Goal: Task Accomplishment & Management: Complete application form

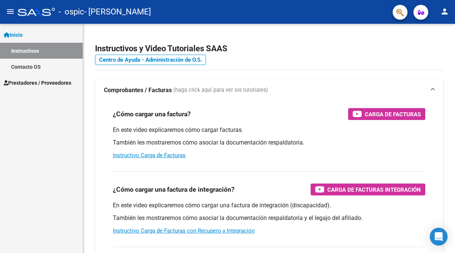
click at [46, 83] on span "Prestadores / Proveedores" at bounding box center [38, 83] width 68 height 8
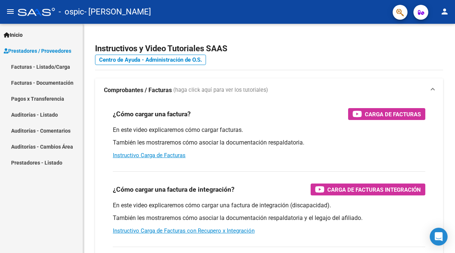
click at [57, 70] on link "Facturas - Listado/Carga" at bounding box center [41, 67] width 83 height 16
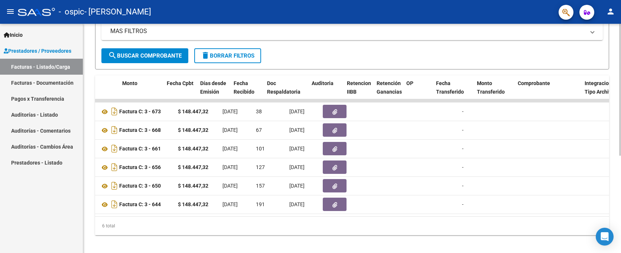
scroll to position [0, 254]
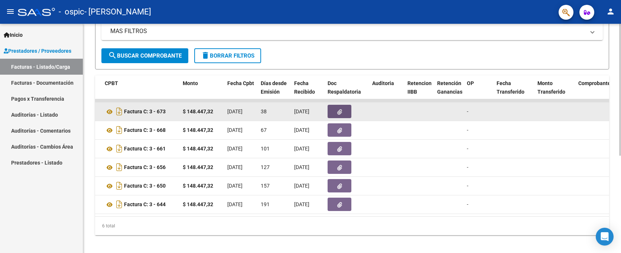
click at [340, 111] on icon "button" at bounding box center [339, 112] width 5 height 6
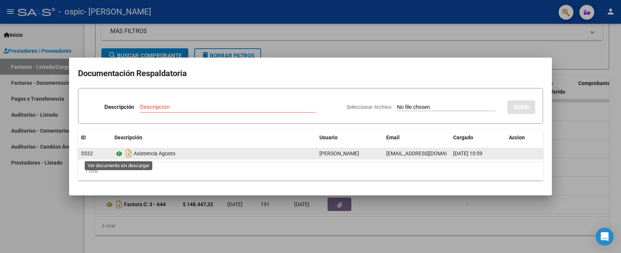
click at [117, 154] on icon at bounding box center [119, 153] width 10 height 9
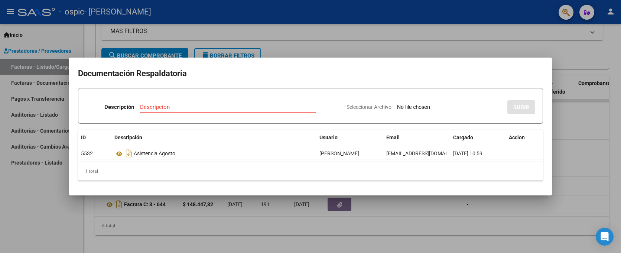
click at [414, 30] on div at bounding box center [310, 126] width 621 height 253
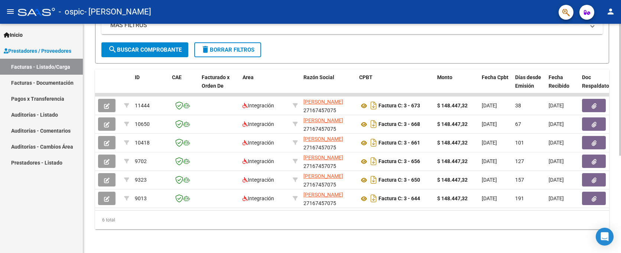
scroll to position [0, 0]
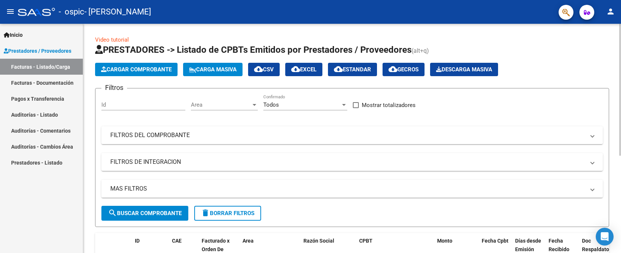
click at [149, 67] on span "Cargar Comprobante" at bounding box center [136, 69] width 71 height 7
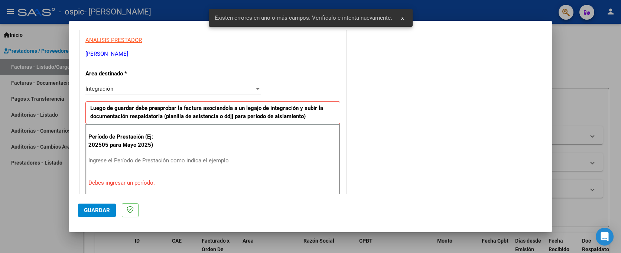
scroll to position [148, 0]
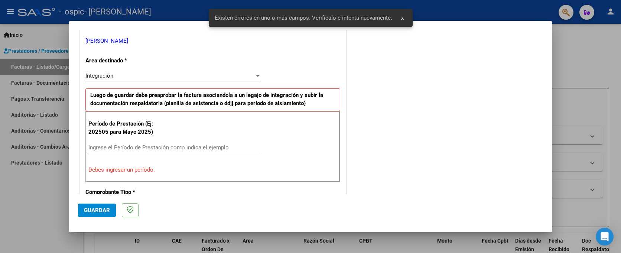
click at [174, 153] on div "Ingrese el Período de Prestación como indica el ejemplo" at bounding box center [173, 151] width 171 height 18
click at [179, 146] on input "Ingrese el Período de Prestación como indica el ejemplo" at bounding box center [173, 147] width 171 height 7
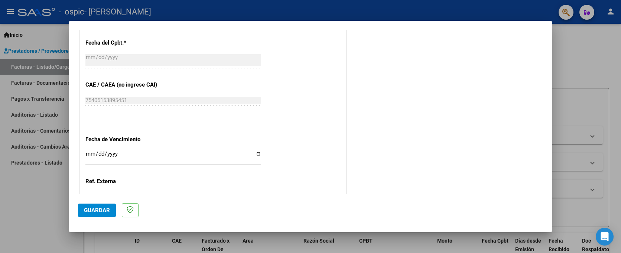
scroll to position [445, 0]
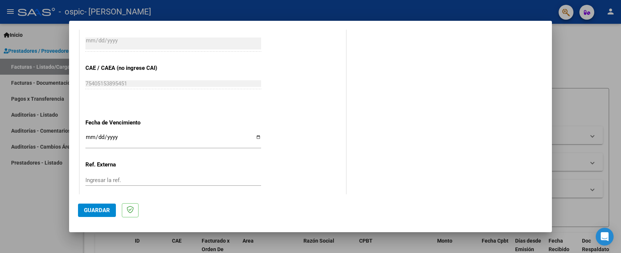
type input "202509"
click at [94, 199] on span "Guardar" at bounding box center [97, 210] width 26 height 7
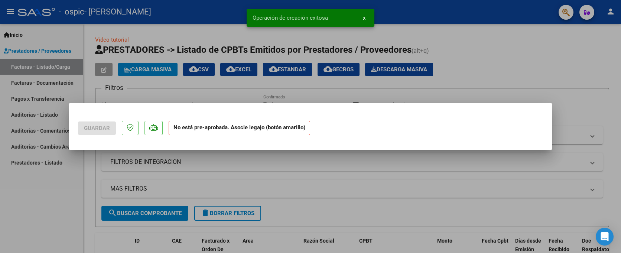
scroll to position [0, 0]
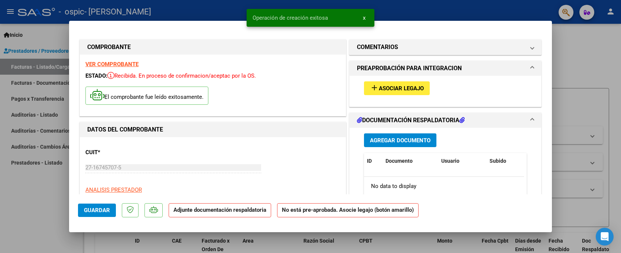
click at [405, 84] on button "add Asociar Legajo" at bounding box center [397, 88] width 66 height 14
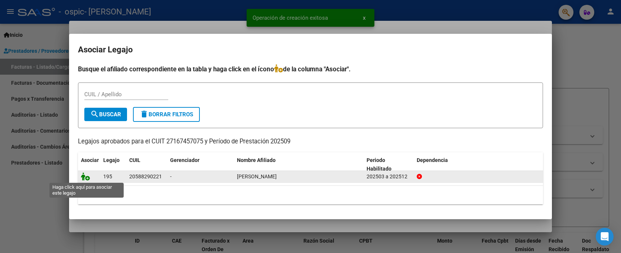
click at [83, 174] on icon at bounding box center [85, 176] width 9 height 8
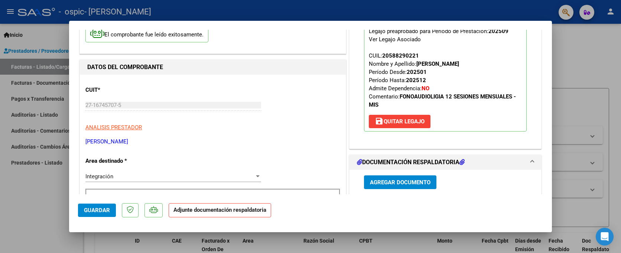
scroll to position [111, 0]
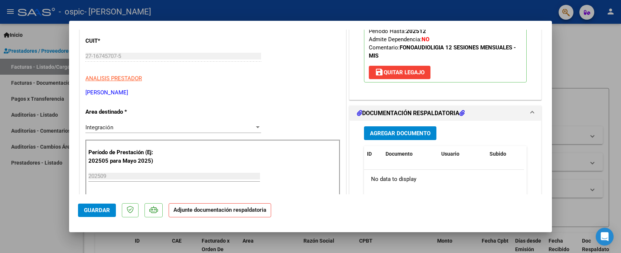
click at [386, 130] on span "Agregar Documento" at bounding box center [400, 133] width 60 height 7
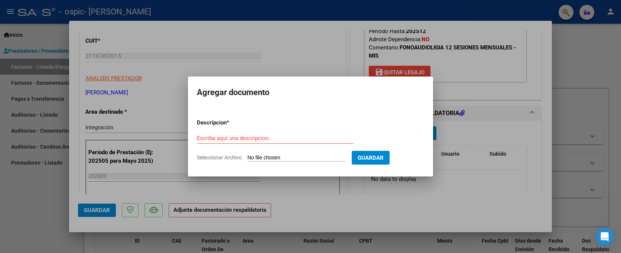
type input "C:\fakepath\[PERSON_NAME] SEPTIEMBRE.pdf"
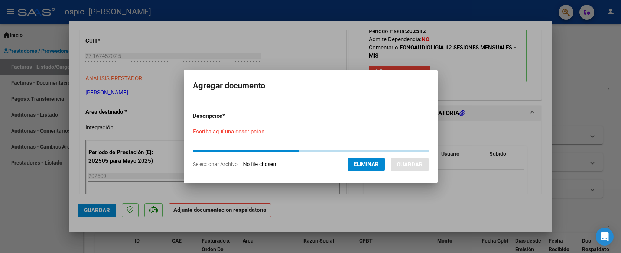
click at [276, 129] on form "Descripcion * Escriba aquí una descripcion Seleccionar Archivo Eliminar Guardar" at bounding box center [311, 140] width 236 height 68
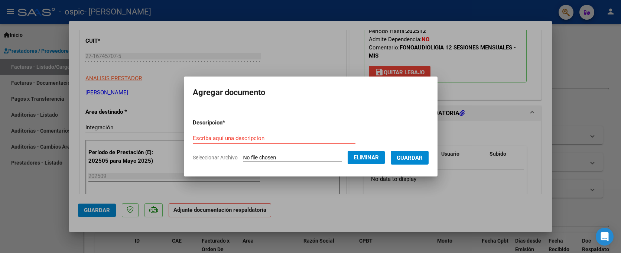
click at [281, 137] on input "Escriba aquí una descripcion" at bounding box center [274, 138] width 163 height 7
type input "a"
type input "A"
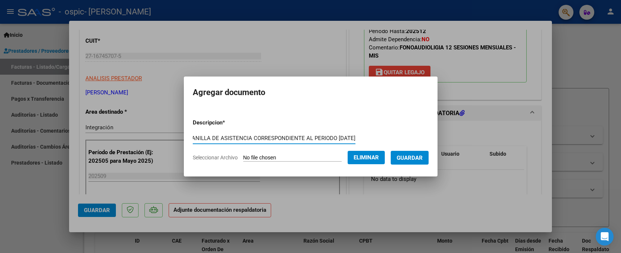
scroll to position [0, 36]
type input "PLANILLA DE ASISTENCIA CORRESPONDIENTE AL PERIODO [DATE]"
click at [410, 159] on span "Guardar" at bounding box center [409, 157] width 26 height 7
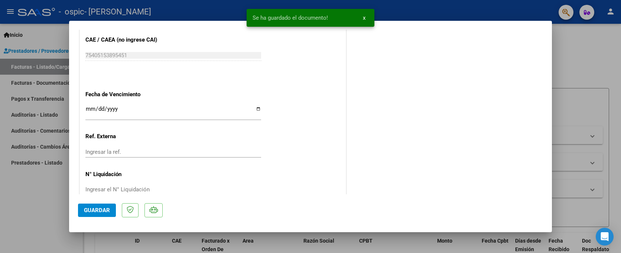
scroll to position [500, 0]
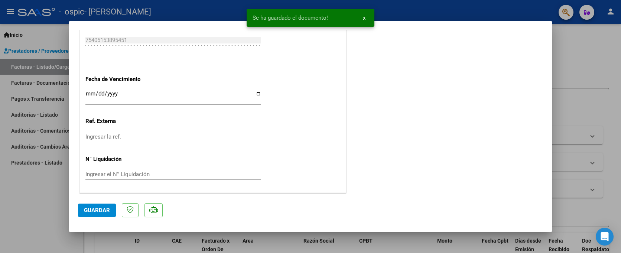
click at [108, 199] on span "Guardar" at bounding box center [97, 210] width 26 height 7
click at [100, 199] on span "Guardar" at bounding box center [97, 210] width 26 height 7
click at [455, 59] on div at bounding box center [310, 126] width 621 height 253
type input "$ 0,00"
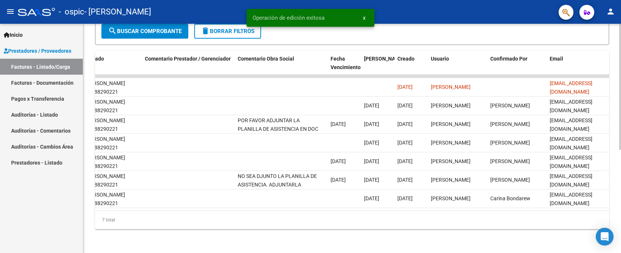
scroll to position [0, 1040]
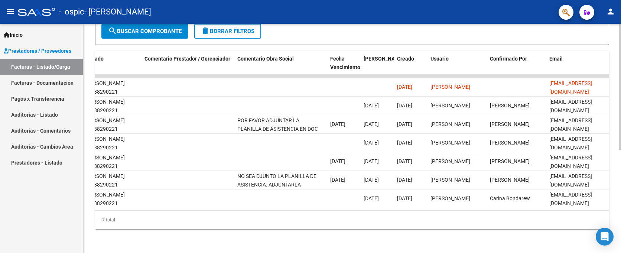
click at [355, 199] on div "Video tutorial PRESTADORES -> Listado de CPBTs Emitidos por Prestadores / Prove…" at bounding box center [351, 47] width 537 height 411
drag, startPoint x: 552, startPoint y: 36, endPoint x: 541, endPoint y: 32, distance: 11.0
